Goal: Task Accomplishment & Management: Complete application form

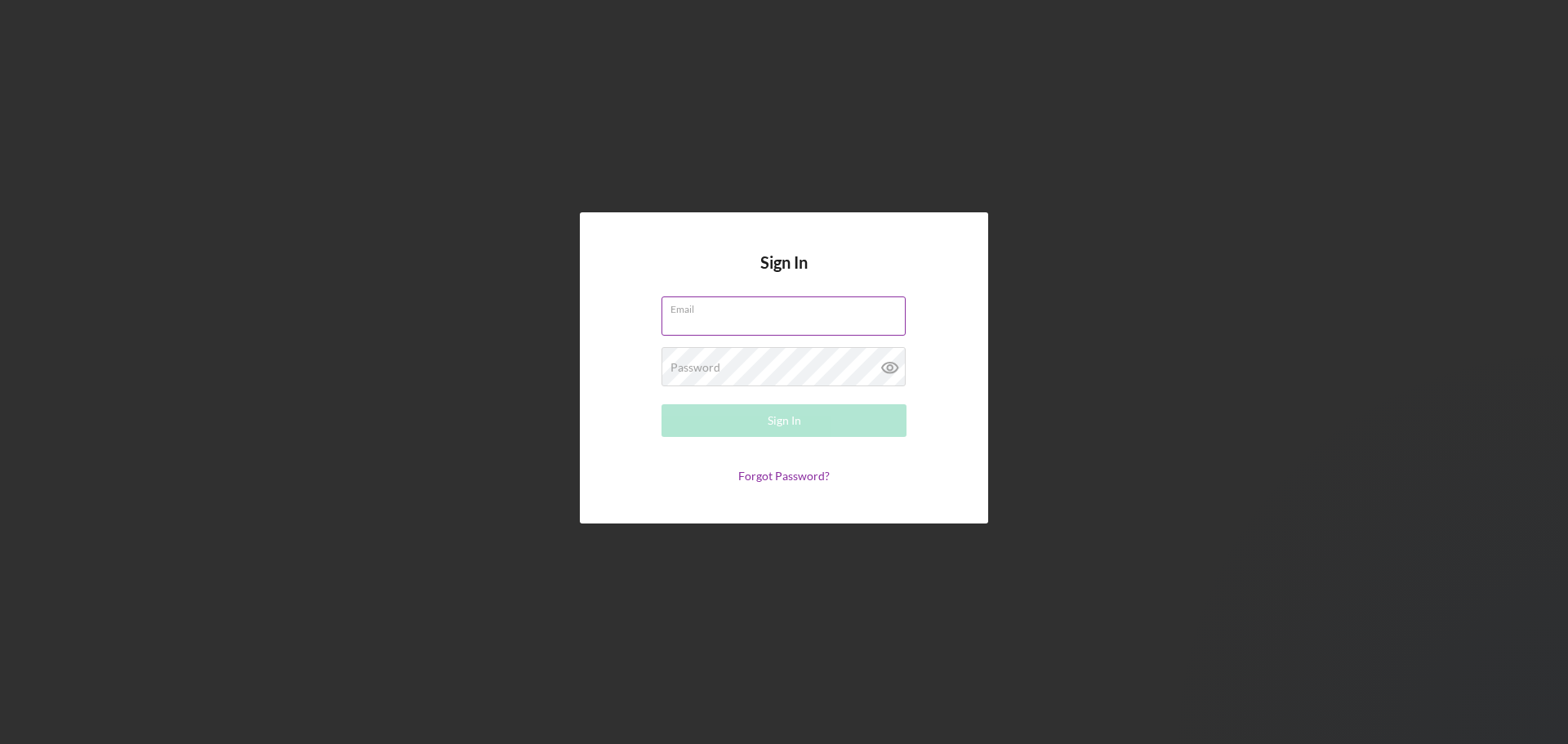
type input "[PERSON_NAME][EMAIL_ADDRESS][DOMAIN_NAME]"
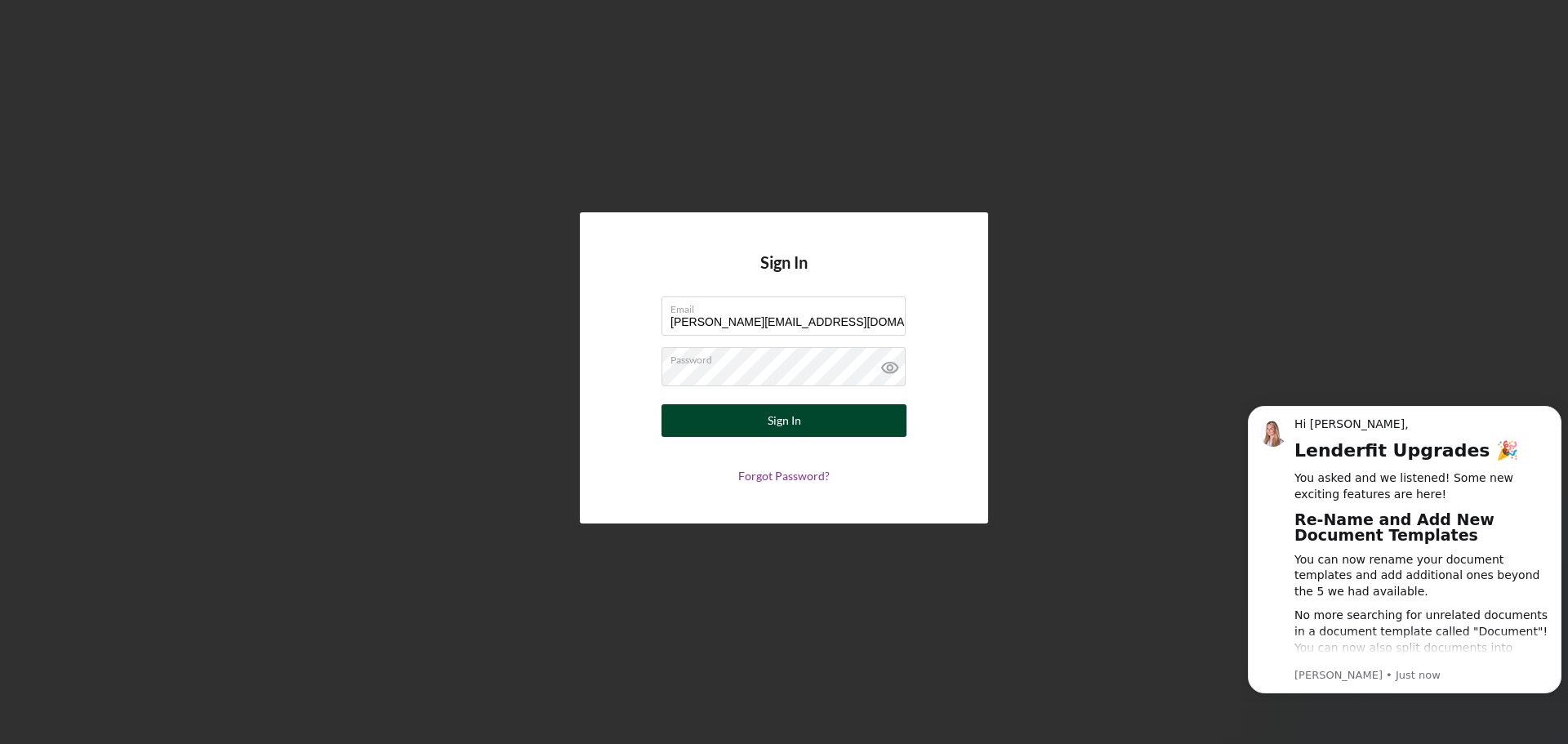
click at [802, 414] on button "Sign In" at bounding box center [784, 421] width 245 height 33
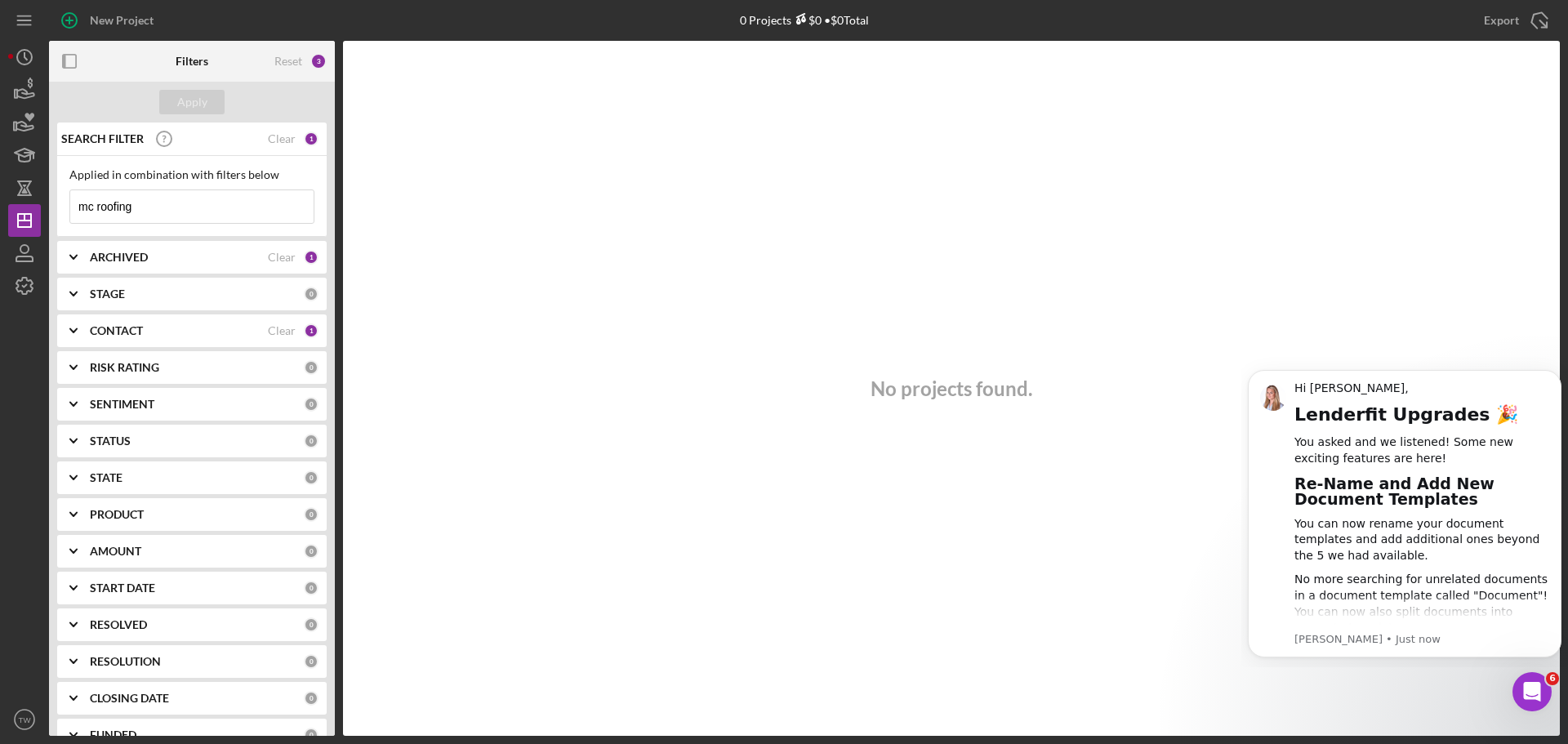
drag, startPoint x: 139, startPoint y: 211, endPoint x: 0, endPoint y: 218, distance: 139.2
click at [0, 218] on div "New Project 0 Projects $0 • $0 Total mc roofing Export Icon/Export Filters Rese…" at bounding box center [784, 372] width 1568 height 744
type input "confection"
click at [33, 89] on icon "button" at bounding box center [24, 89] width 41 height 41
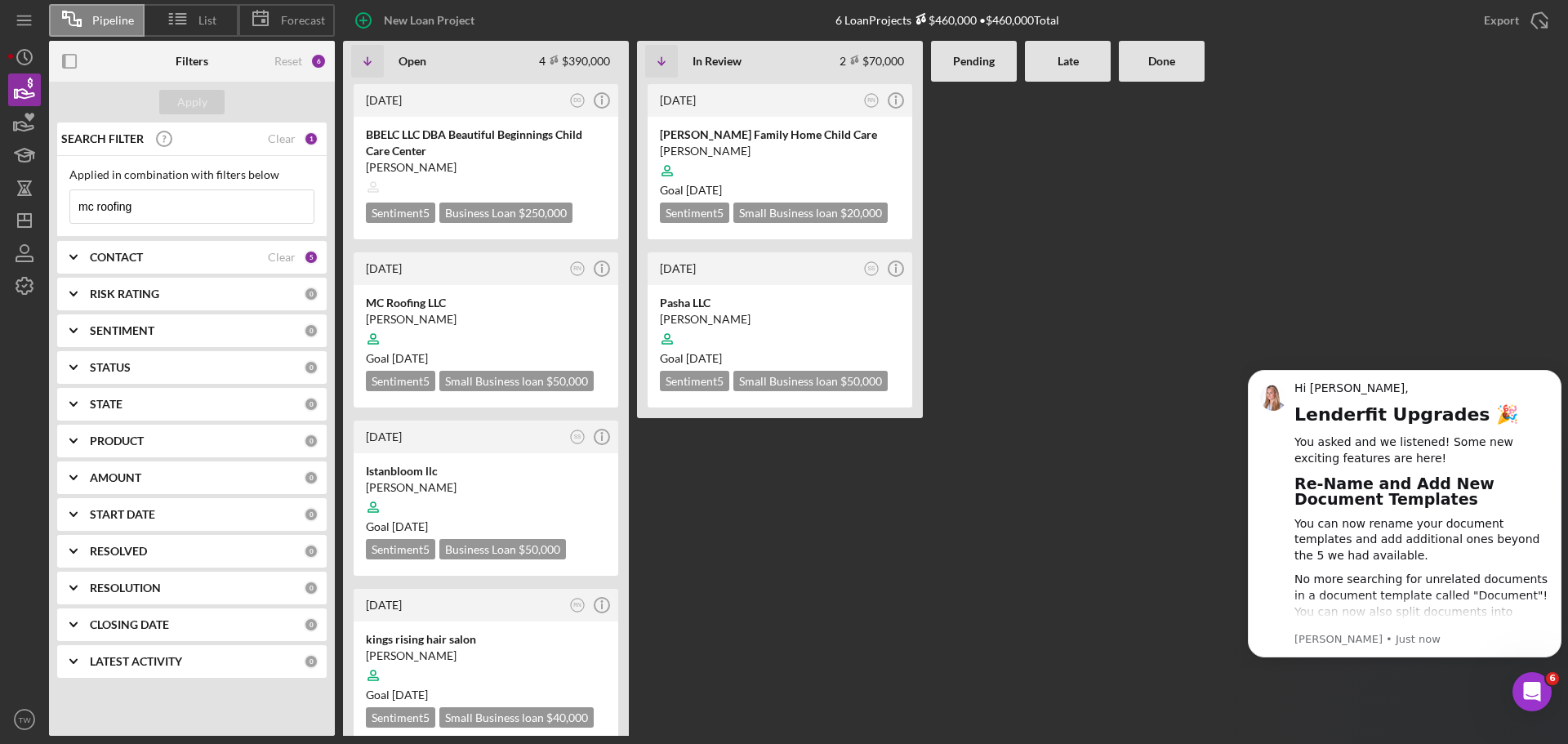
drag, startPoint x: 167, startPoint y: 205, endPoint x: 0, endPoint y: 207, distance: 167.0
click at [0, 207] on div "Pipeline List Forecast New Loan Project 6 Loan Projects $460,000 • $460,000 Tot…" at bounding box center [784, 372] width 1568 height 744
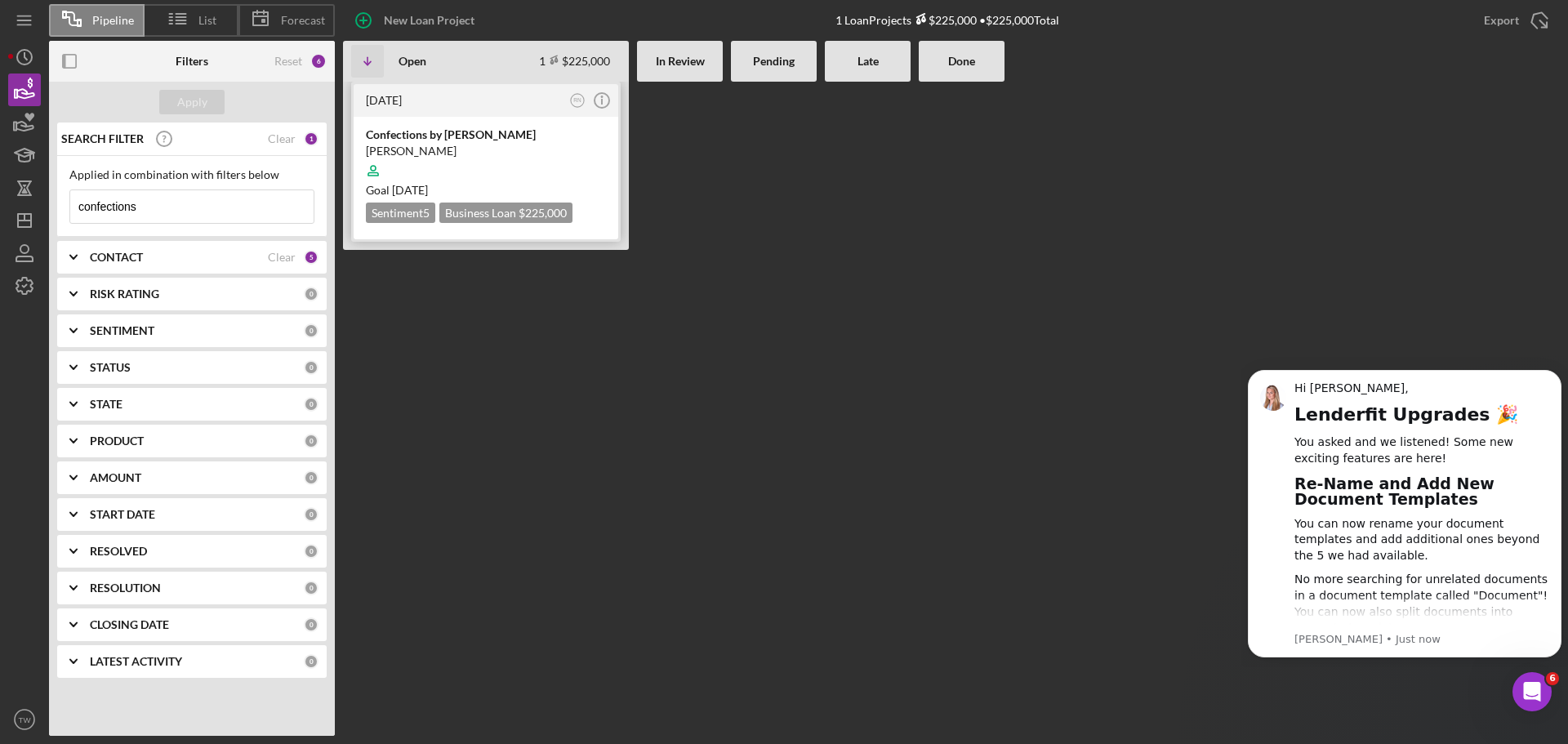
type input "confections"
click at [506, 151] on div "[PERSON_NAME]" at bounding box center [485, 151] width 240 height 17
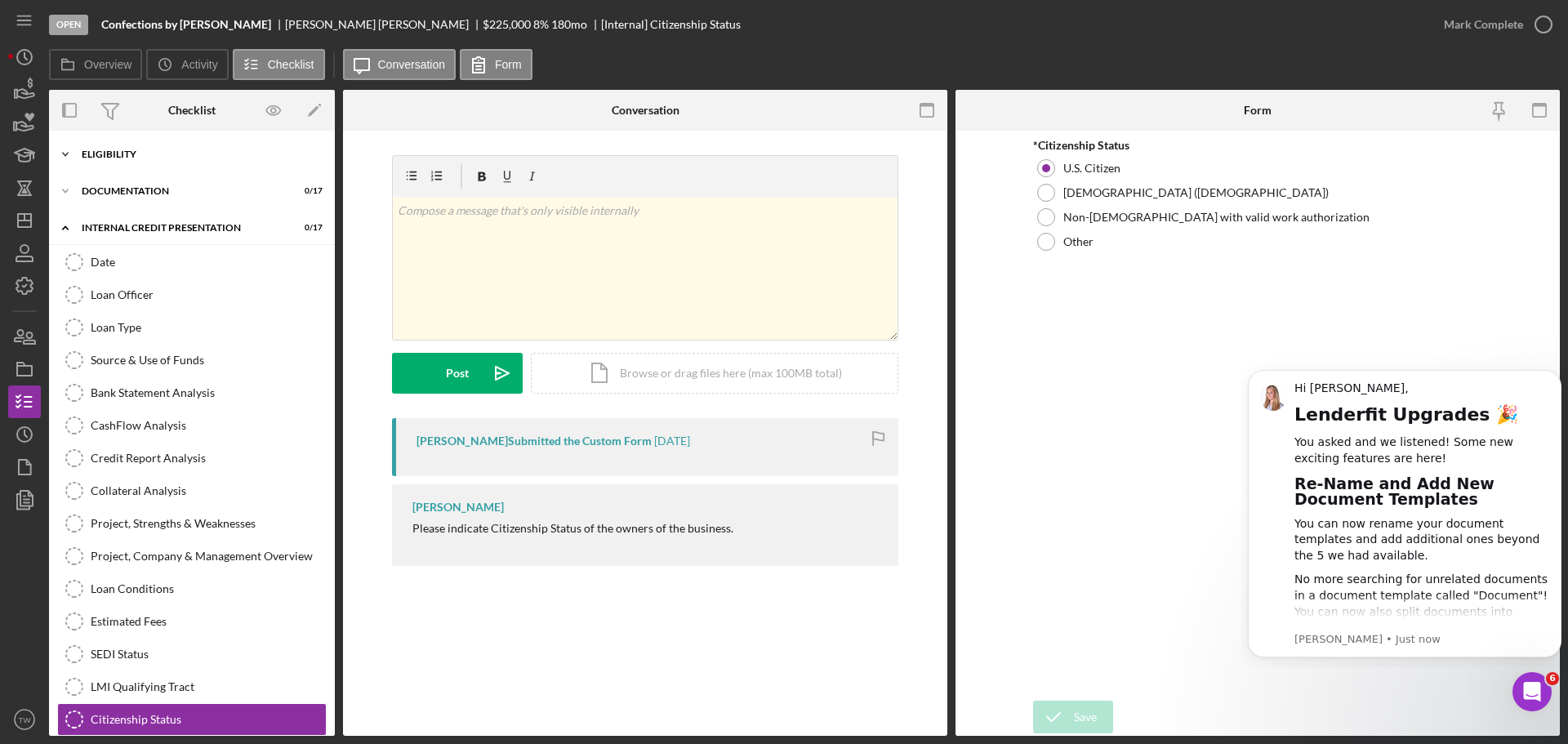
click at [144, 152] on div "Eligibility" at bounding box center [197, 155] width 232 height 10
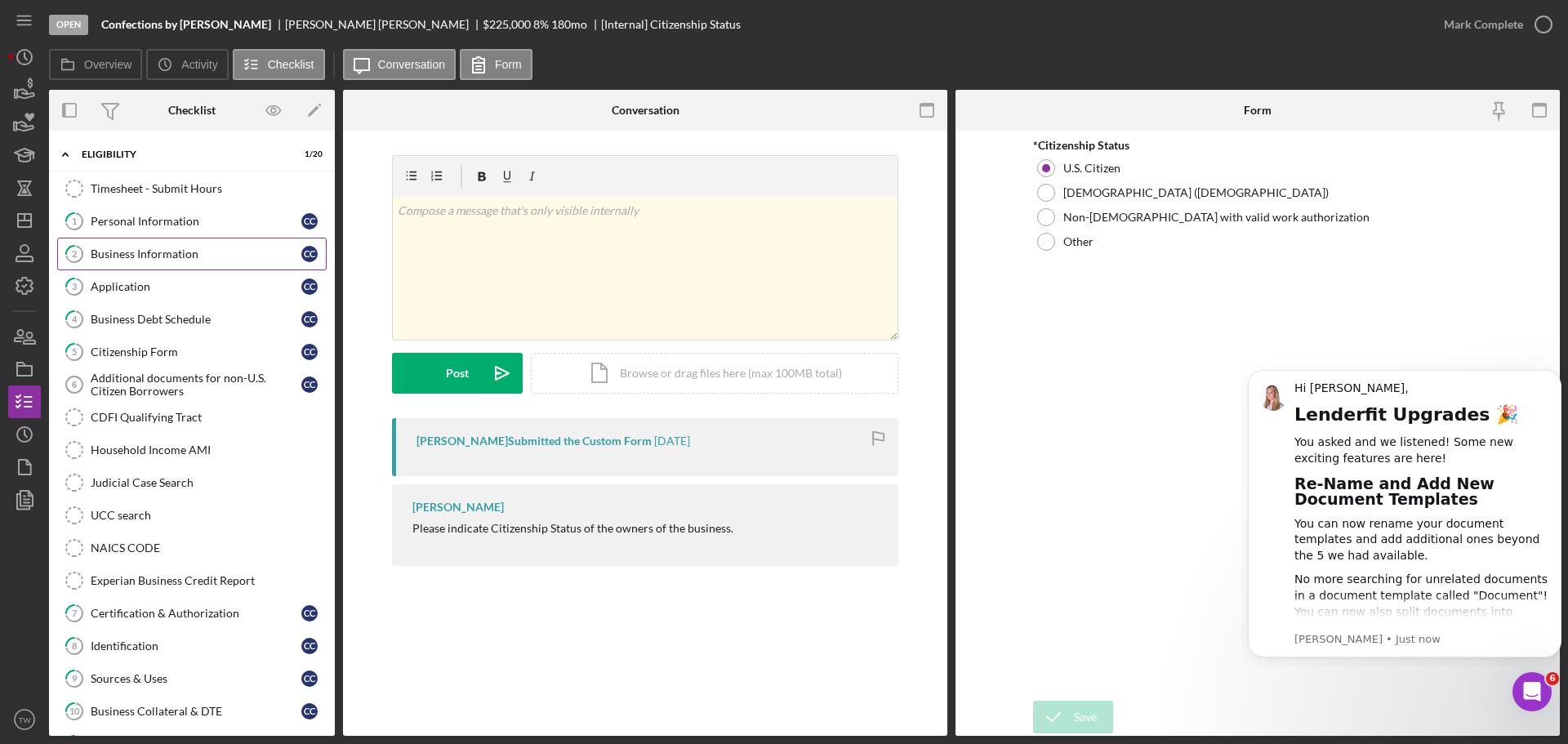
click at [165, 253] on div "Business Information" at bounding box center [196, 253] width 211 height 13
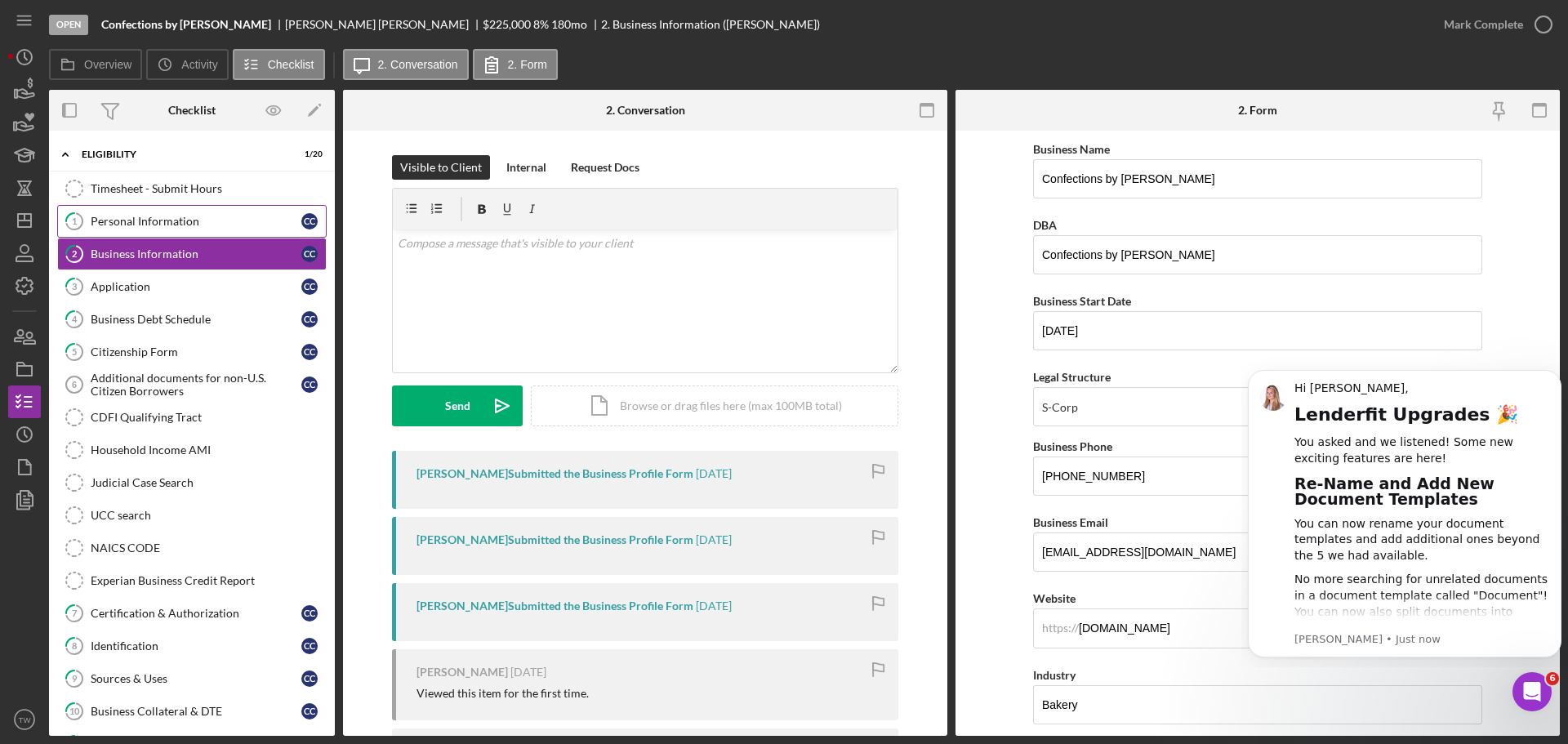
click at [196, 224] on div "Personal Information" at bounding box center [196, 221] width 211 height 13
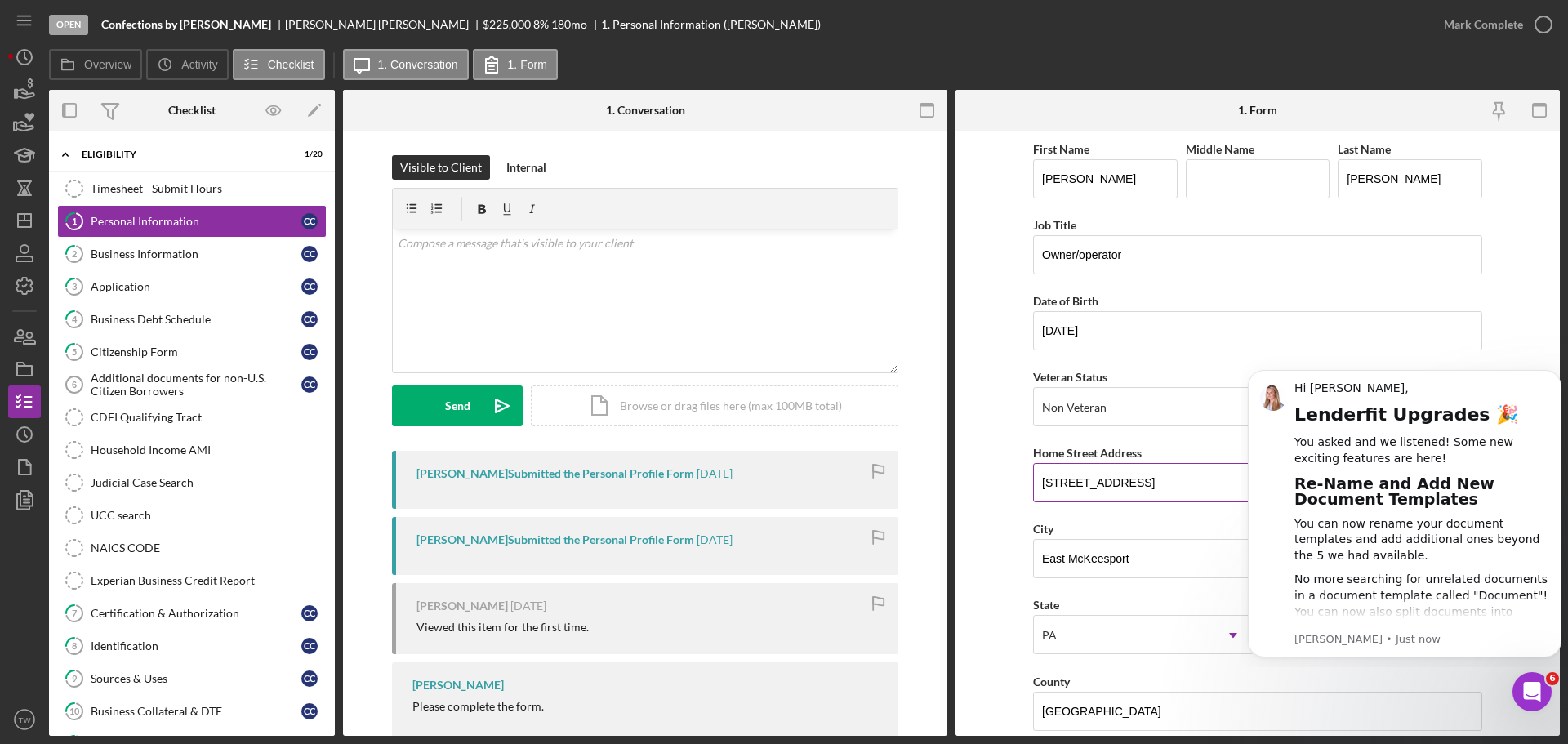
click at [1175, 486] on input "[STREET_ADDRESS]" at bounding box center [1258, 482] width 449 height 39
drag, startPoint x: 1207, startPoint y: 370, endPoint x: 1207, endPoint y: 359, distance: 11.0
click at [1207, 366] on div "First Name [PERSON_NAME] Middle Name Last Name [PERSON_NAME] Job Title Owner/op…" at bounding box center [1258, 658] width 449 height 1039
